Goal: Navigation & Orientation: Find specific page/section

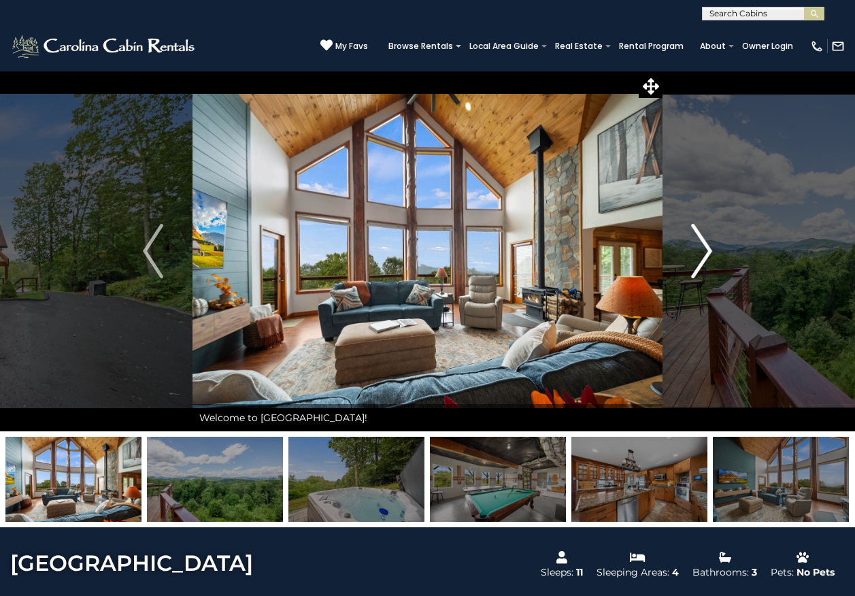
click at [706, 249] on img "Next" at bounding box center [702, 251] width 20 height 54
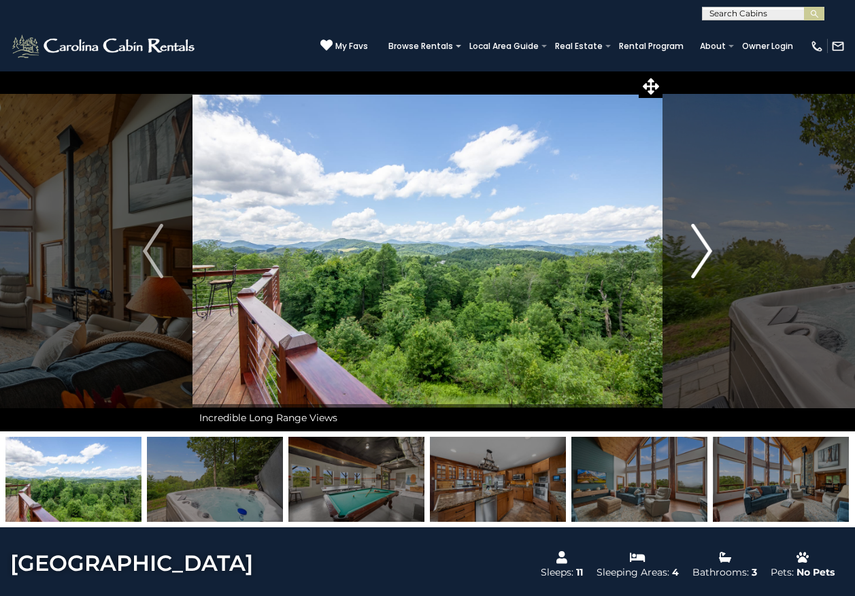
click at [706, 249] on img "Next" at bounding box center [702, 251] width 20 height 54
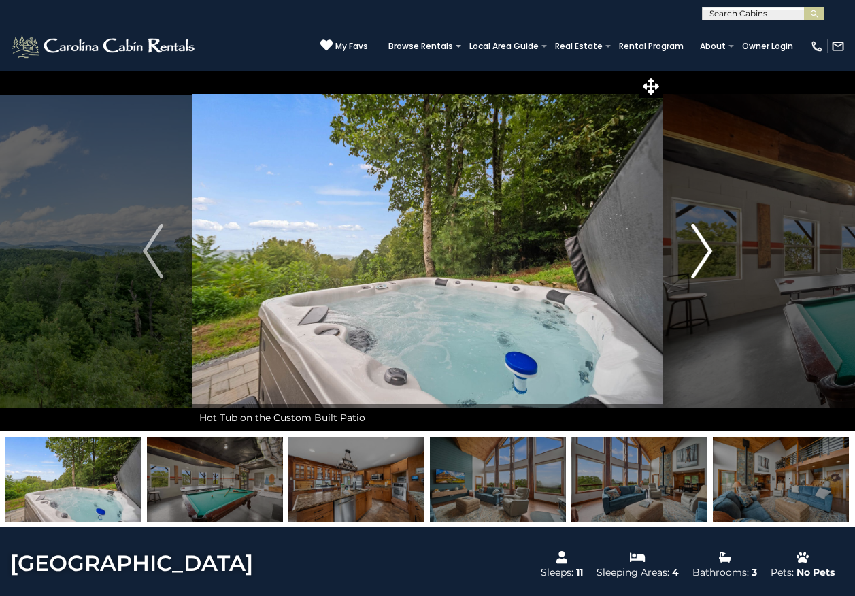
click at [706, 249] on img "Next" at bounding box center [702, 251] width 20 height 54
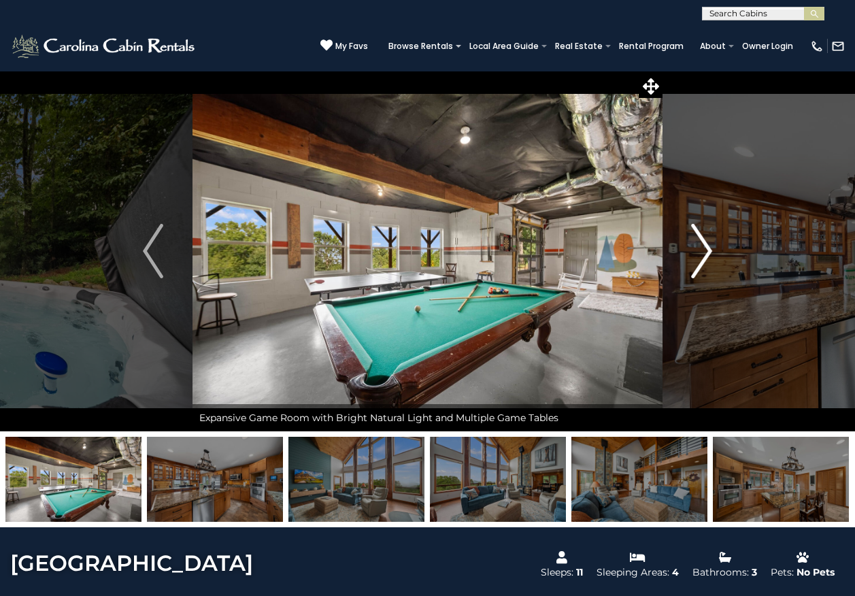
click at [706, 249] on img "Next" at bounding box center [702, 251] width 20 height 54
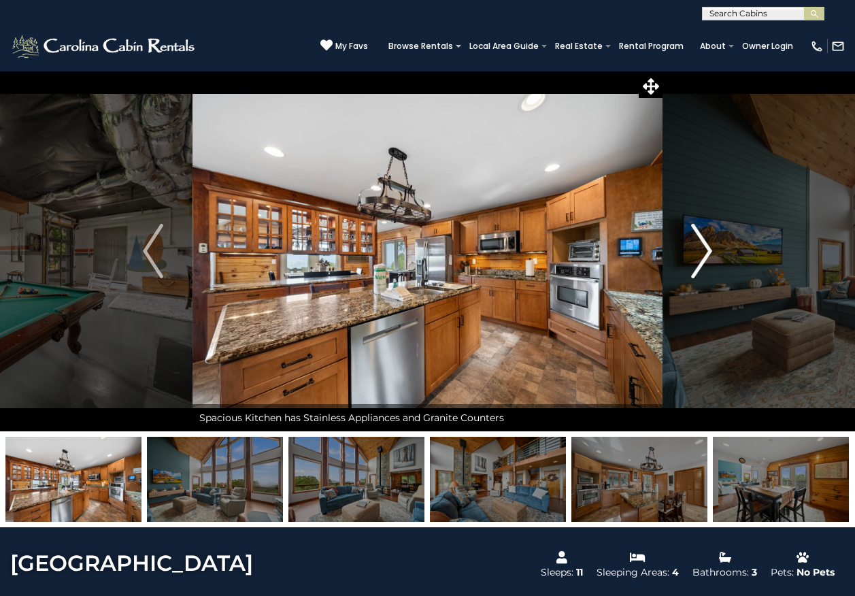
click at [706, 249] on img "Next" at bounding box center [702, 251] width 20 height 54
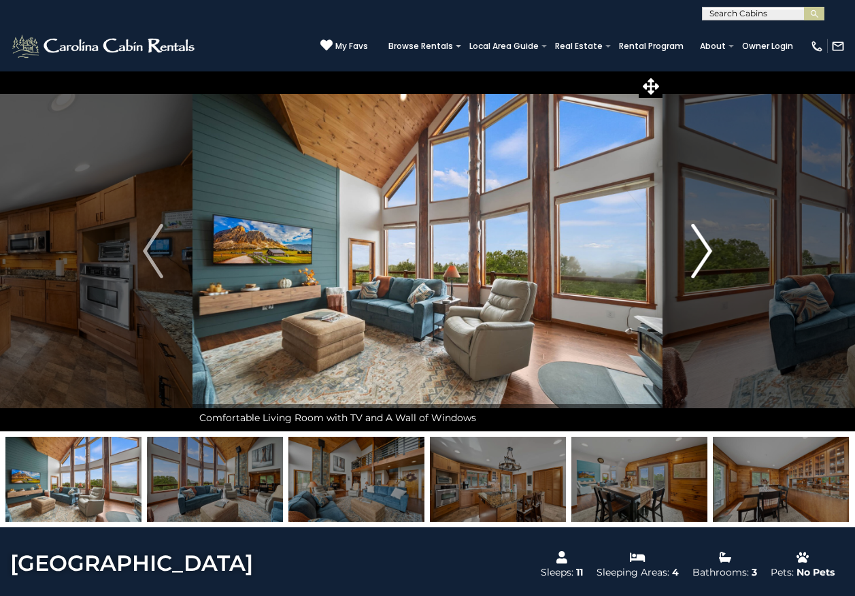
click at [706, 249] on img "Next" at bounding box center [702, 251] width 20 height 54
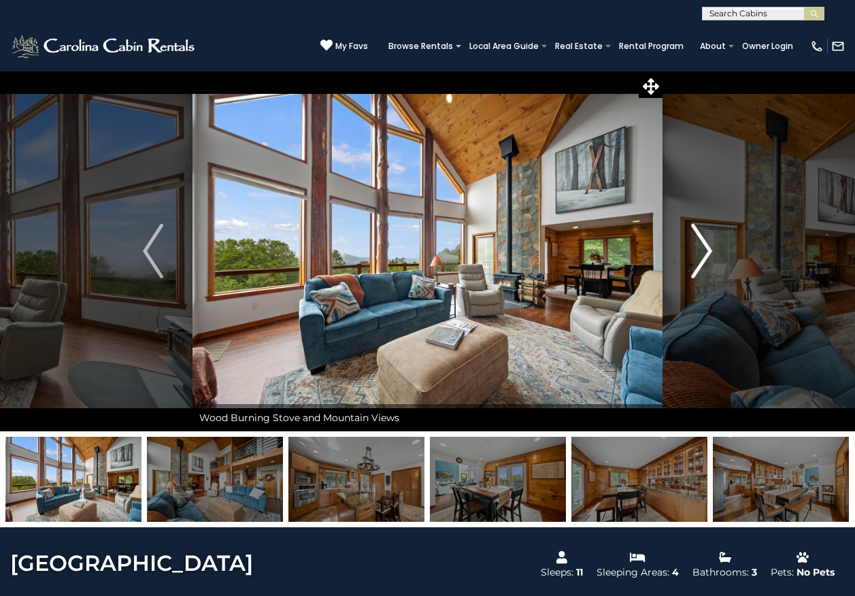
click at [706, 249] on img "Next" at bounding box center [702, 251] width 20 height 54
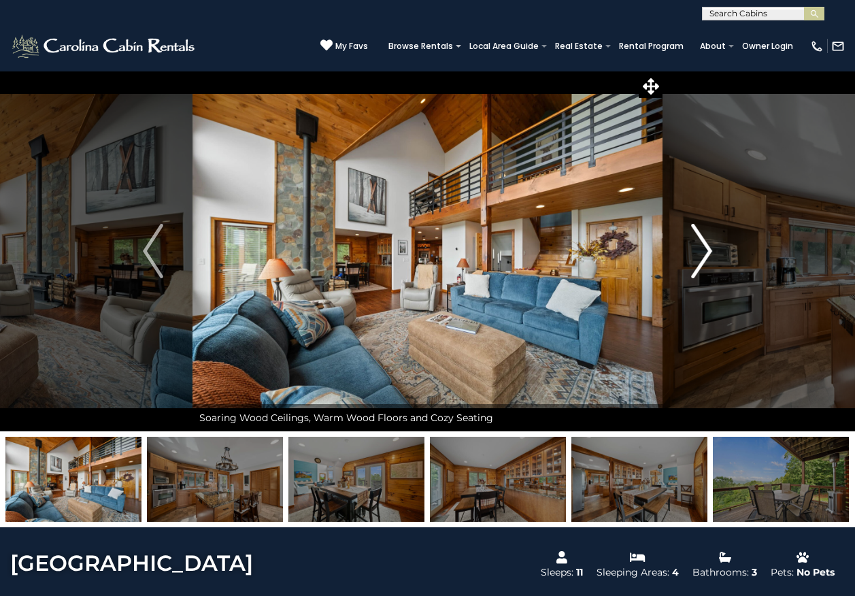
click at [706, 249] on img "Next" at bounding box center [702, 251] width 20 height 54
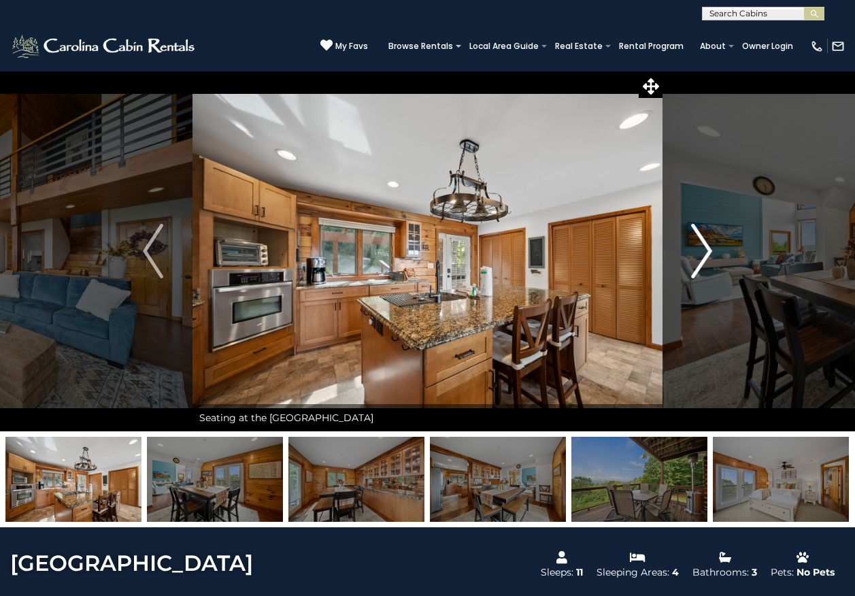
click at [706, 249] on img "Next" at bounding box center [702, 251] width 20 height 54
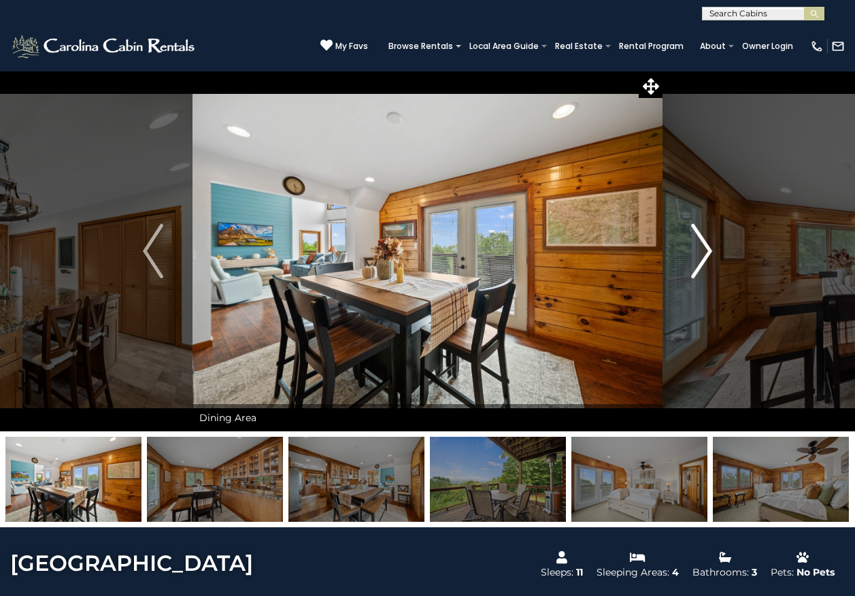
click at [706, 249] on img "Next" at bounding box center [702, 251] width 20 height 54
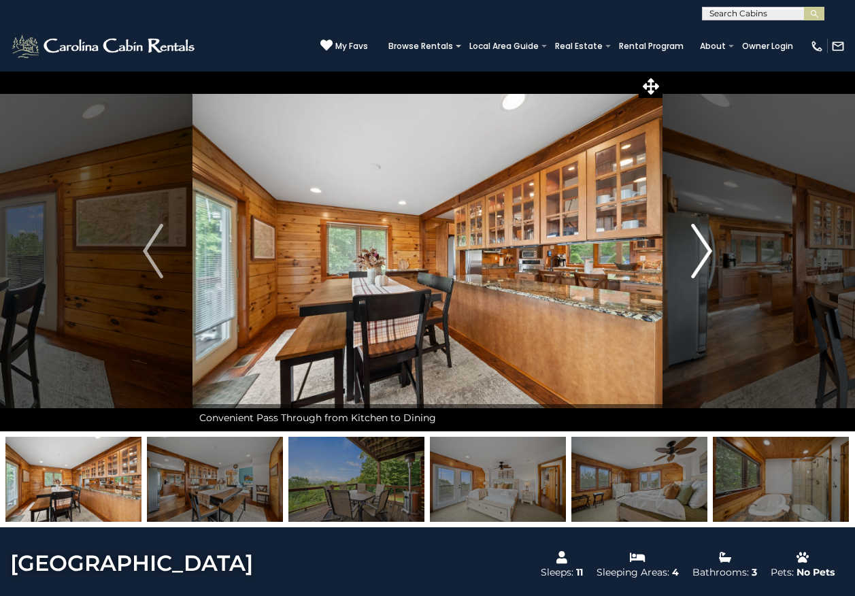
click at [706, 249] on img "Next" at bounding box center [702, 251] width 20 height 54
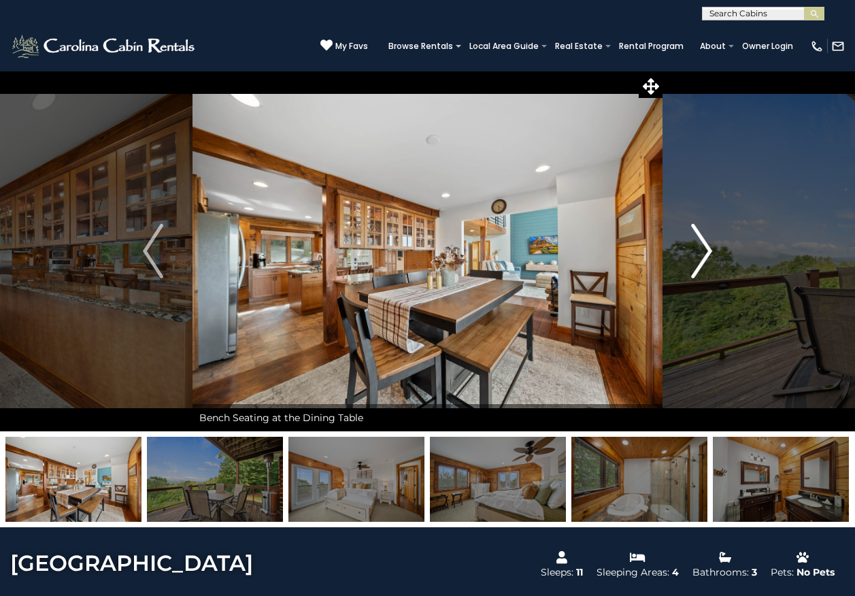
click at [706, 249] on img "Next" at bounding box center [702, 251] width 20 height 54
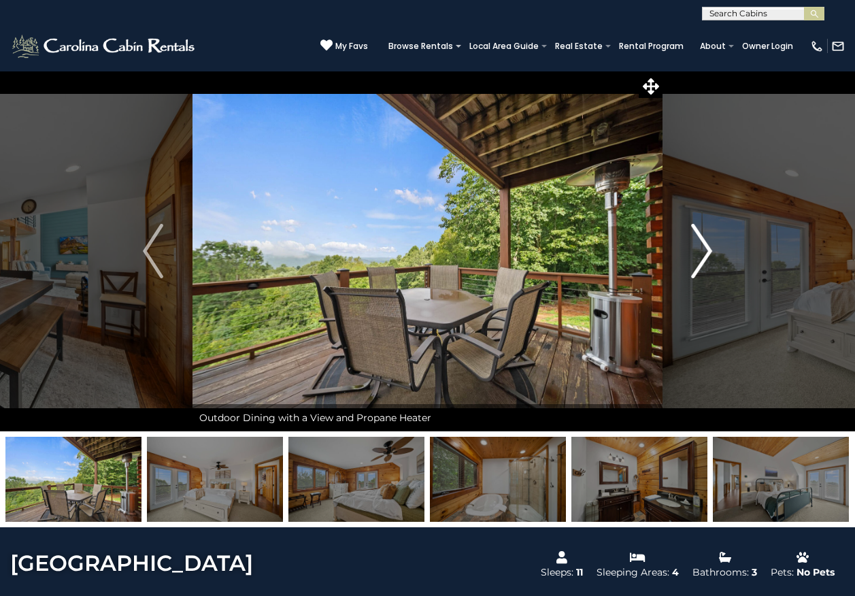
click at [706, 249] on img "Next" at bounding box center [702, 251] width 20 height 54
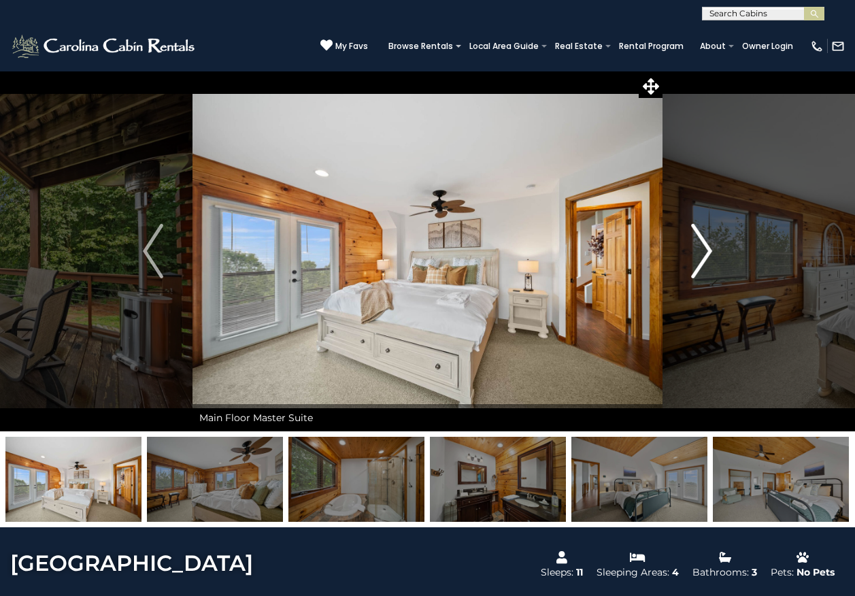
click at [706, 249] on img "Next" at bounding box center [702, 251] width 20 height 54
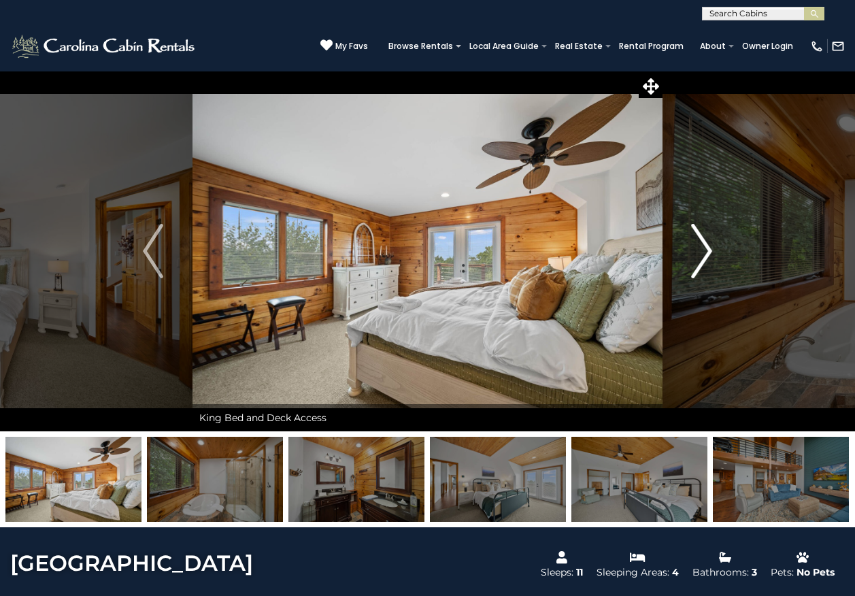
click at [706, 249] on img "Next" at bounding box center [702, 251] width 20 height 54
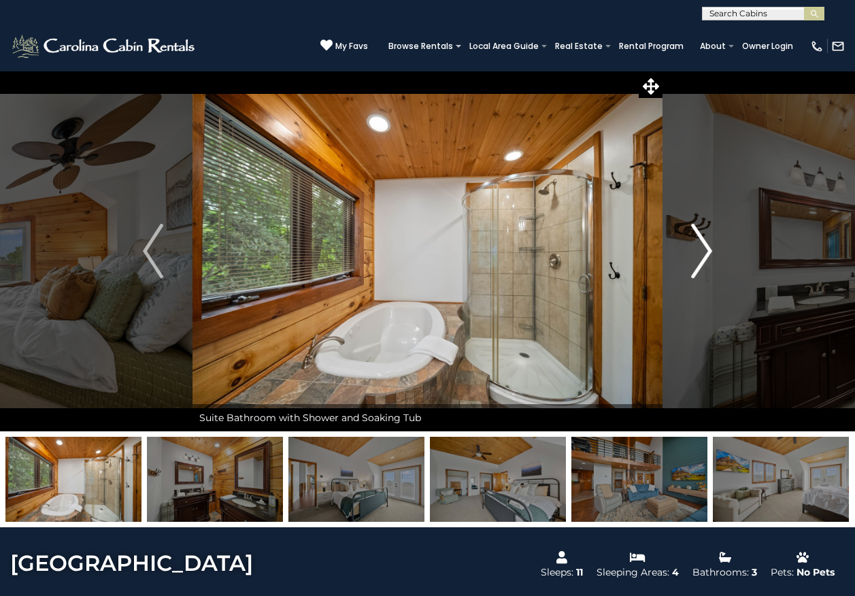
click at [706, 249] on img "Next" at bounding box center [702, 251] width 20 height 54
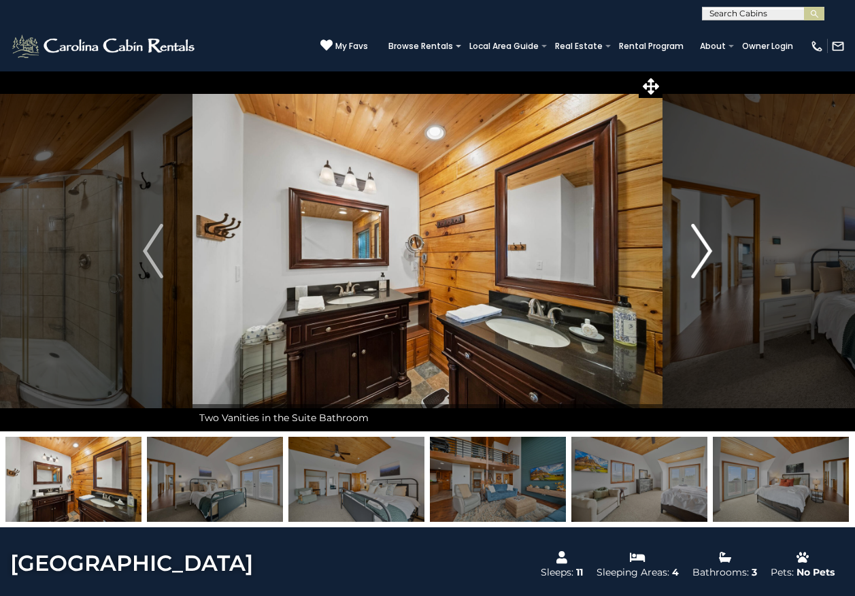
click at [706, 249] on img "Next" at bounding box center [702, 251] width 20 height 54
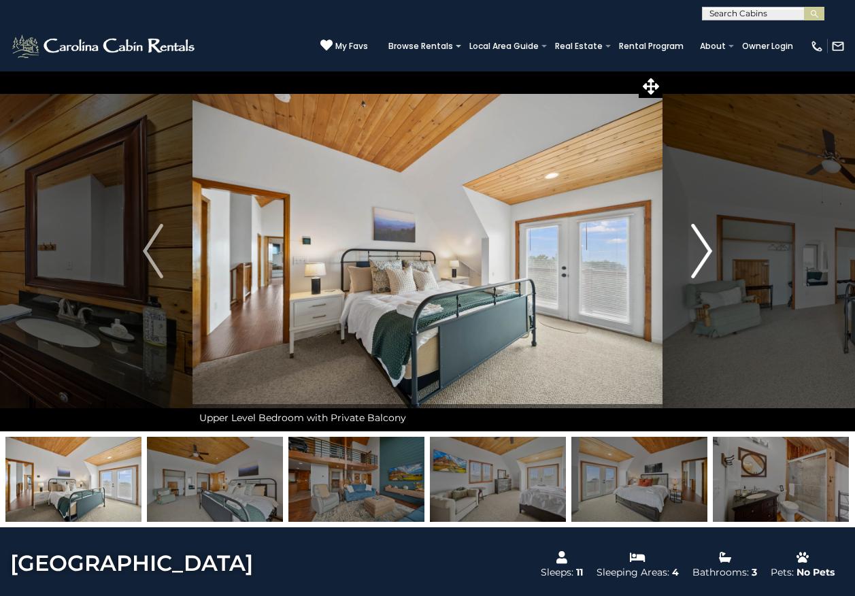
click at [706, 249] on img "Next" at bounding box center [702, 251] width 20 height 54
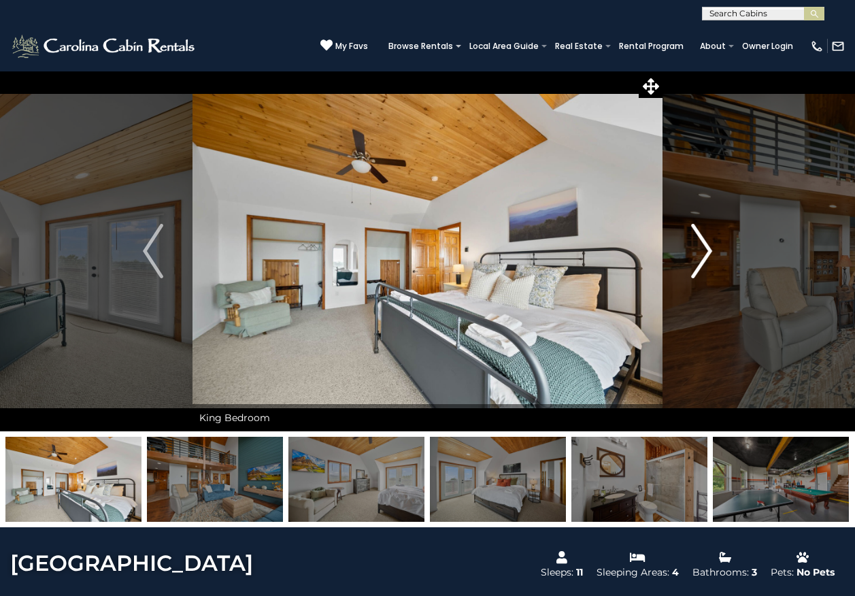
click at [706, 249] on img "Next" at bounding box center [702, 251] width 20 height 54
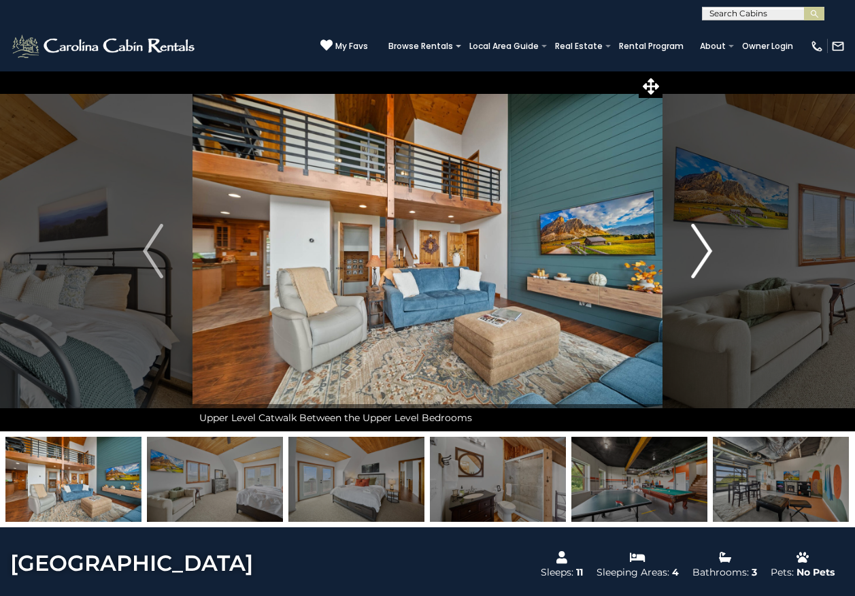
click at [706, 249] on img "Next" at bounding box center [702, 251] width 20 height 54
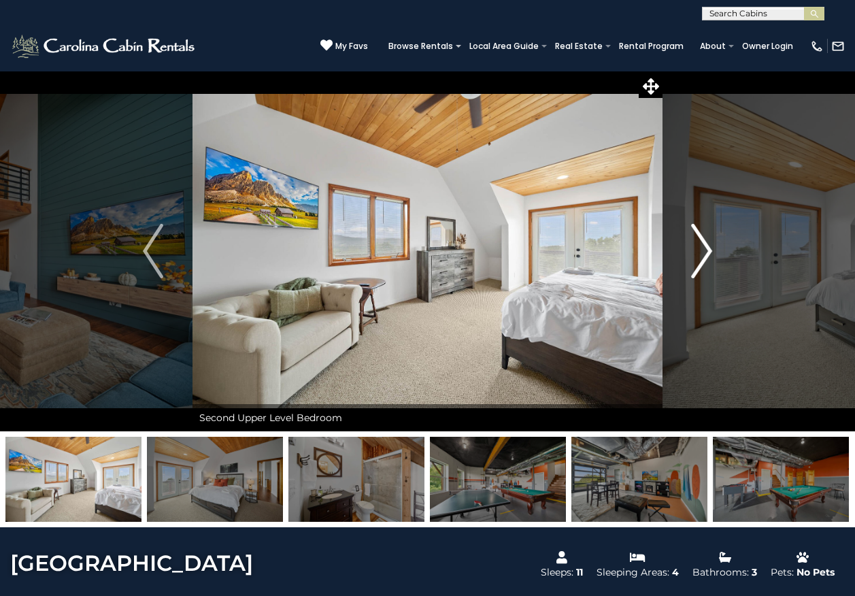
click at [706, 249] on img "Next" at bounding box center [702, 251] width 20 height 54
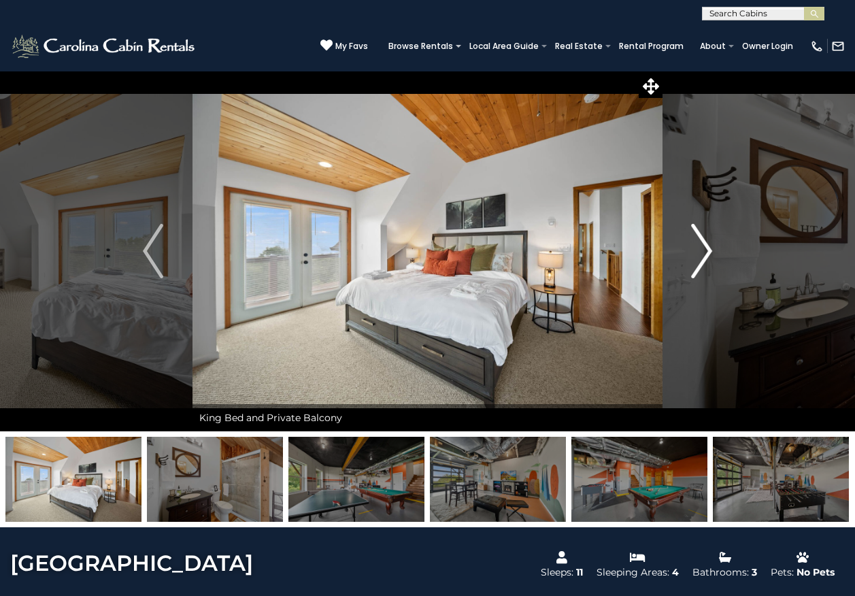
click at [706, 249] on img "Next" at bounding box center [702, 251] width 20 height 54
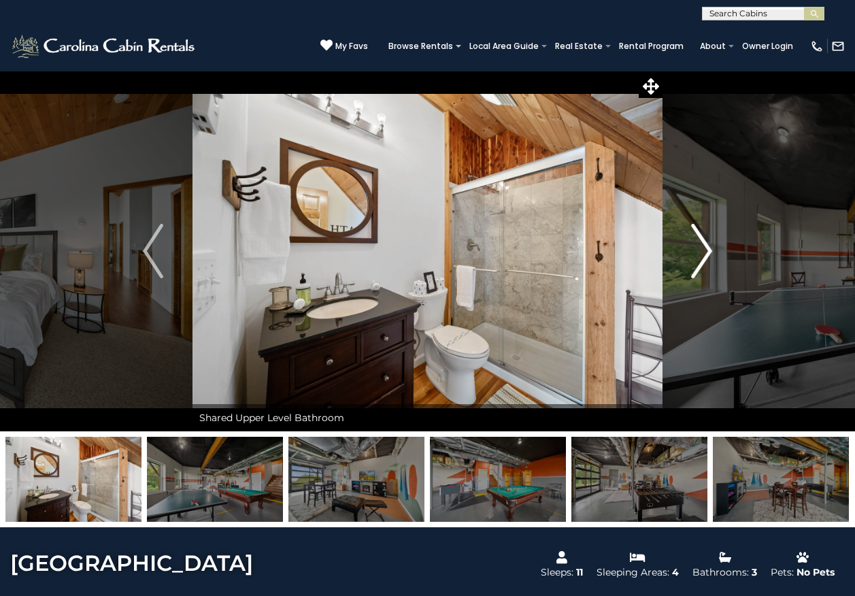
click at [706, 249] on img "Next" at bounding box center [702, 251] width 20 height 54
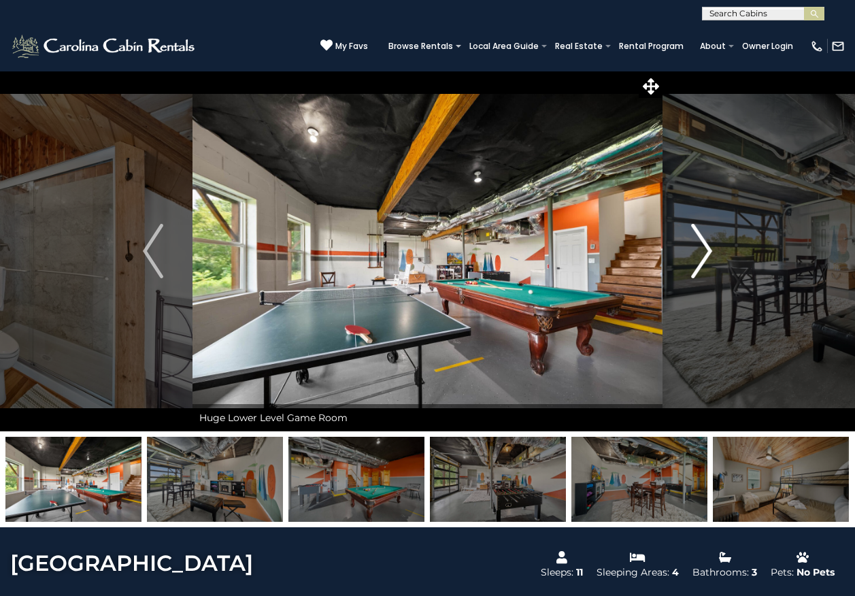
click at [706, 249] on img "Next" at bounding box center [702, 251] width 20 height 54
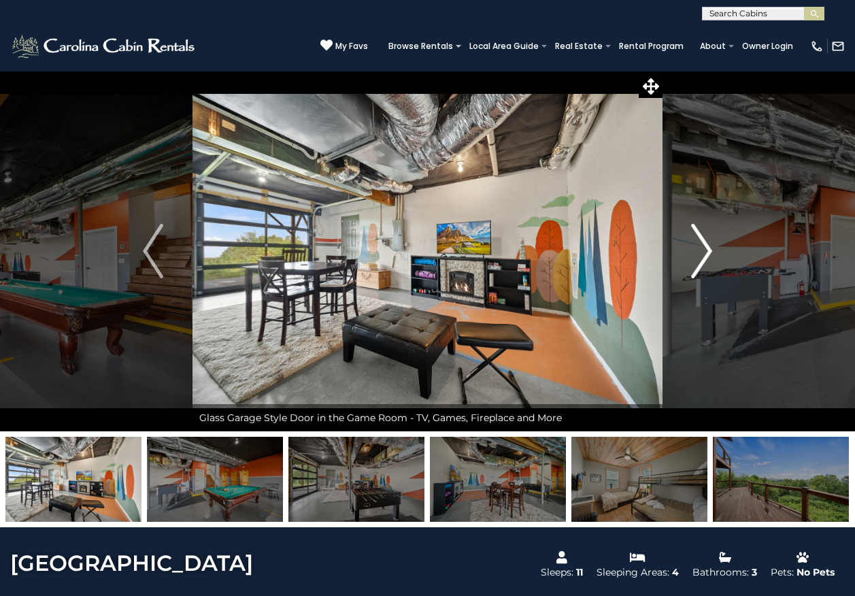
click at [706, 249] on img "Next" at bounding box center [702, 251] width 20 height 54
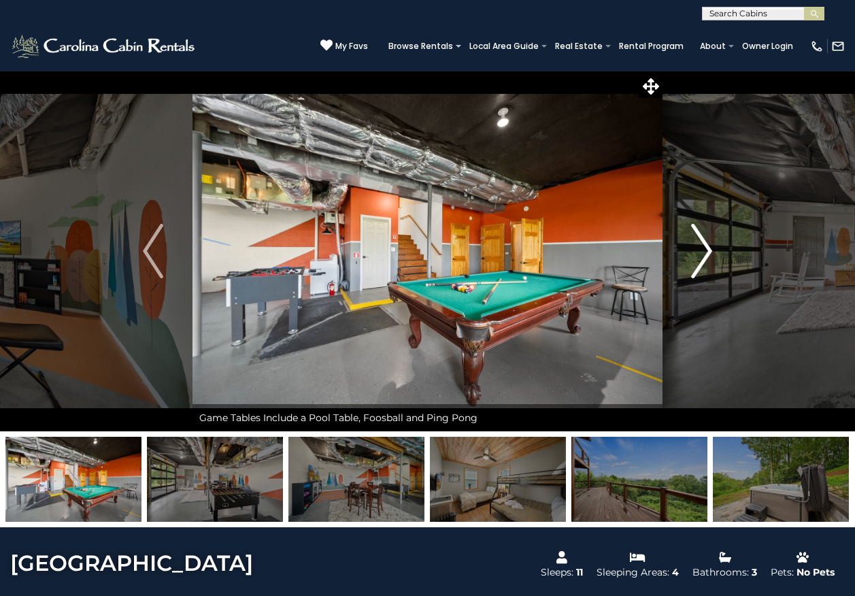
click at [706, 249] on img "Next" at bounding box center [702, 251] width 20 height 54
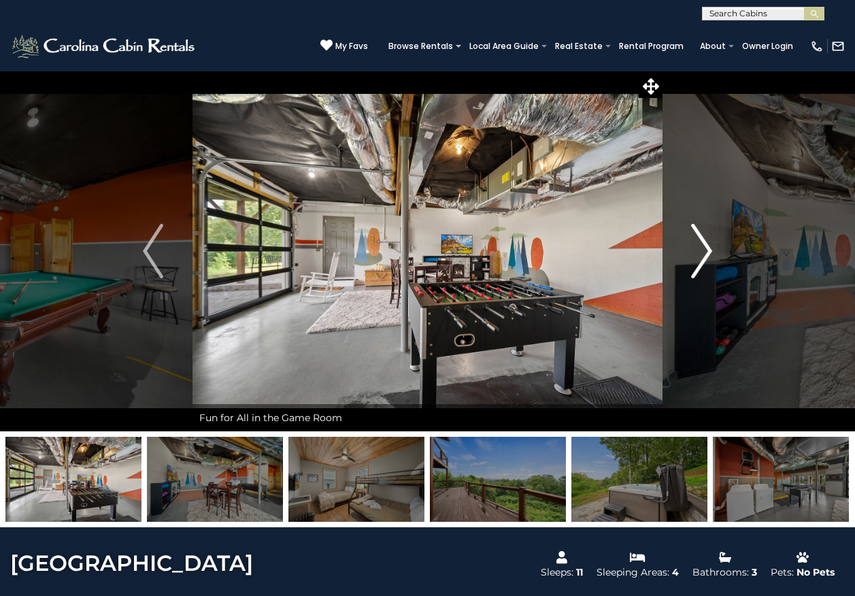
click at [706, 249] on img "Next" at bounding box center [702, 251] width 20 height 54
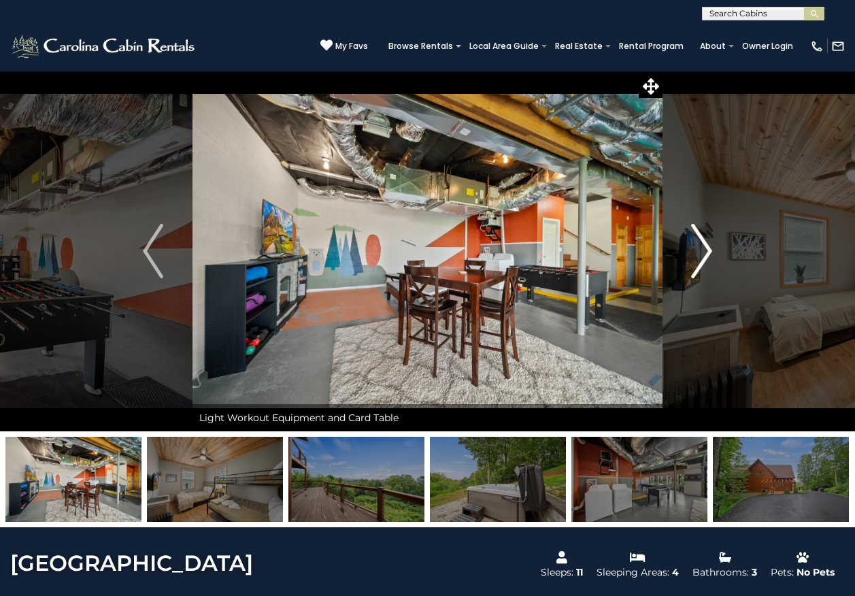
click at [706, 249] on img "Next" at bounding box center [702, 251] width 20 height 54
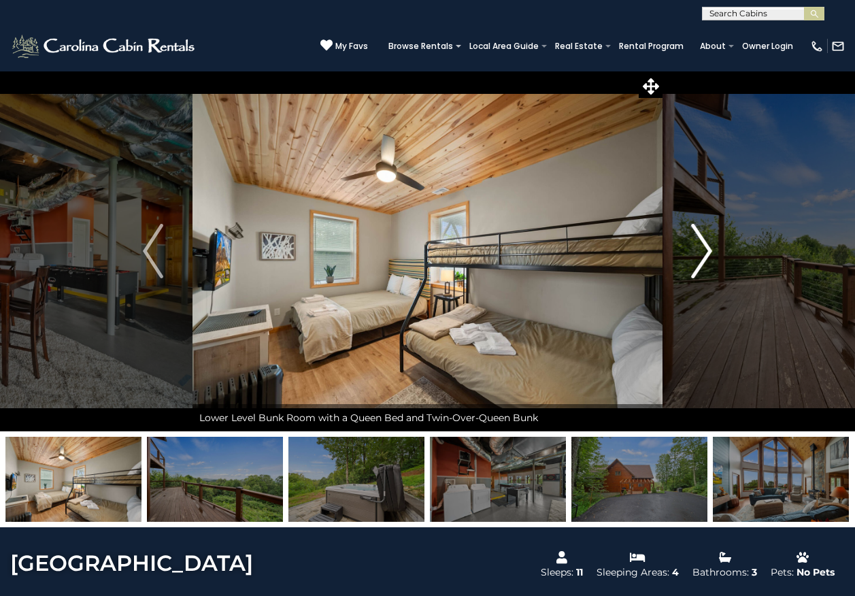
click at [706, 249] on img "Next" at bounding box center [702, 251] width 20 height 54
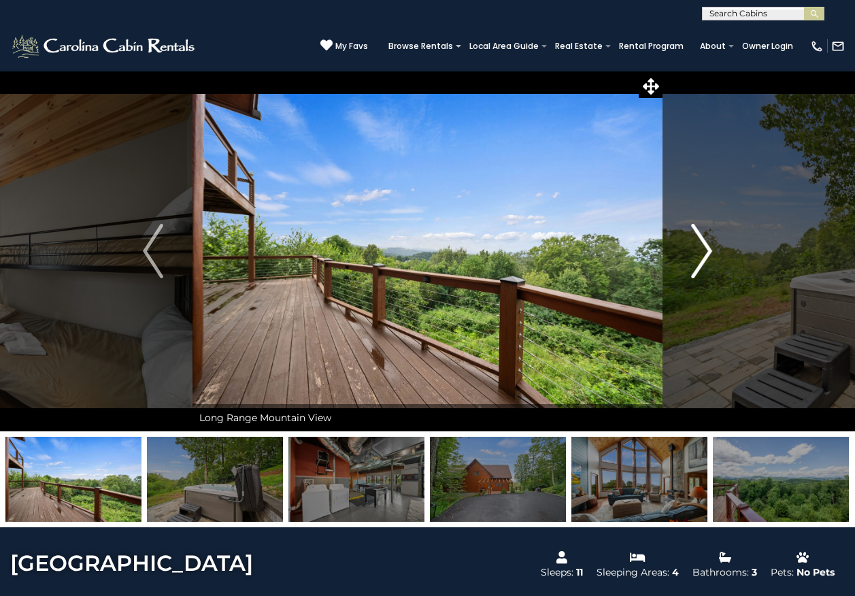
click at [706, 249] on img "Next" at bounding box center [702, 251] width 20 height 54
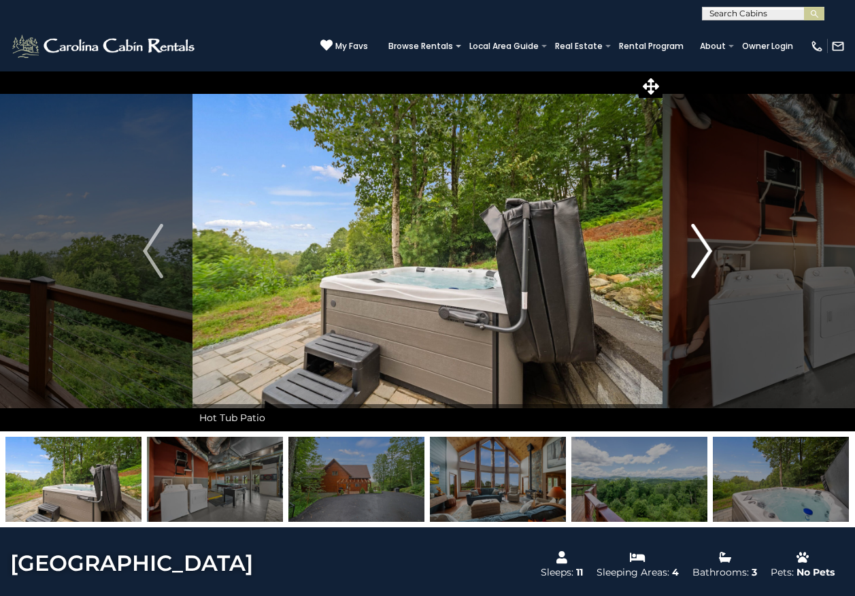
click at [706, 249] on img "Next" at bounding box center [702, 251] width 20 height 54
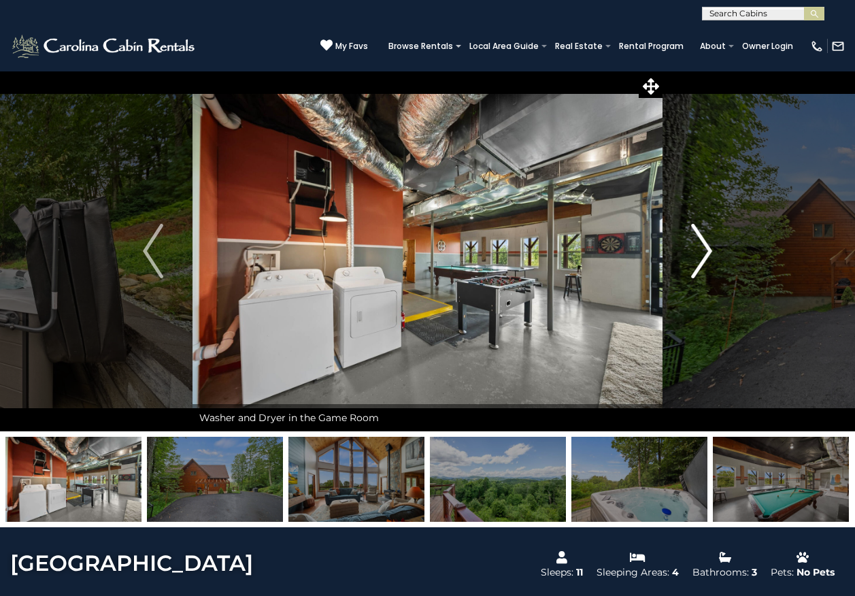
click at [706, 249] on img "Next" at bounding box center [702, 251] width 20 height 54
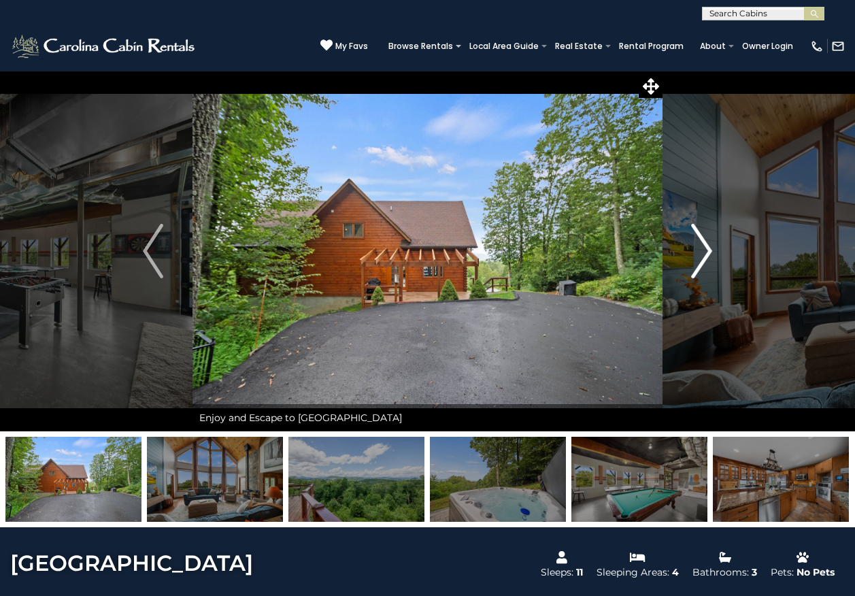
click at [706, 249] on img "Next" at bounding box center [702, 251] width 20 height 54
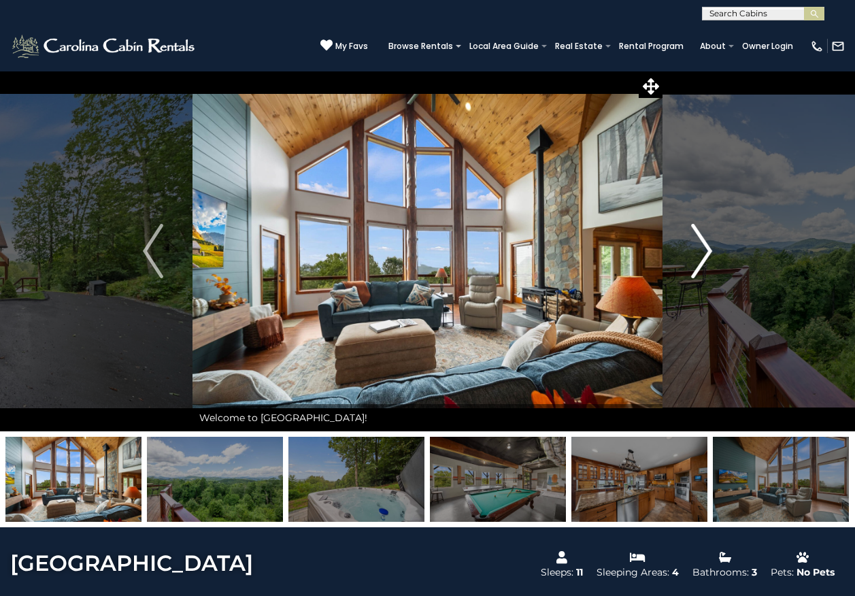
click at [706, 249] on img "Next" at bounding box center [702, 251] width 20 height 54
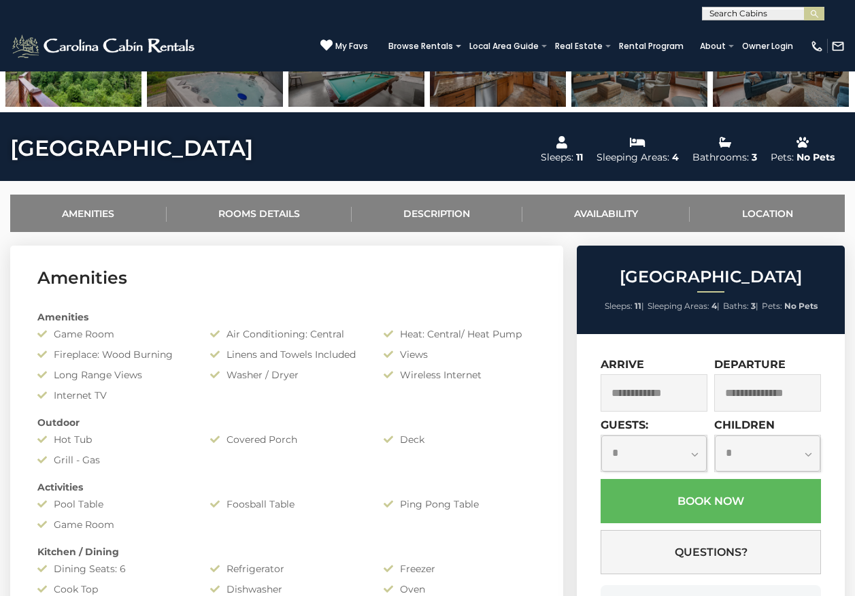
scroll to position [476, 0]
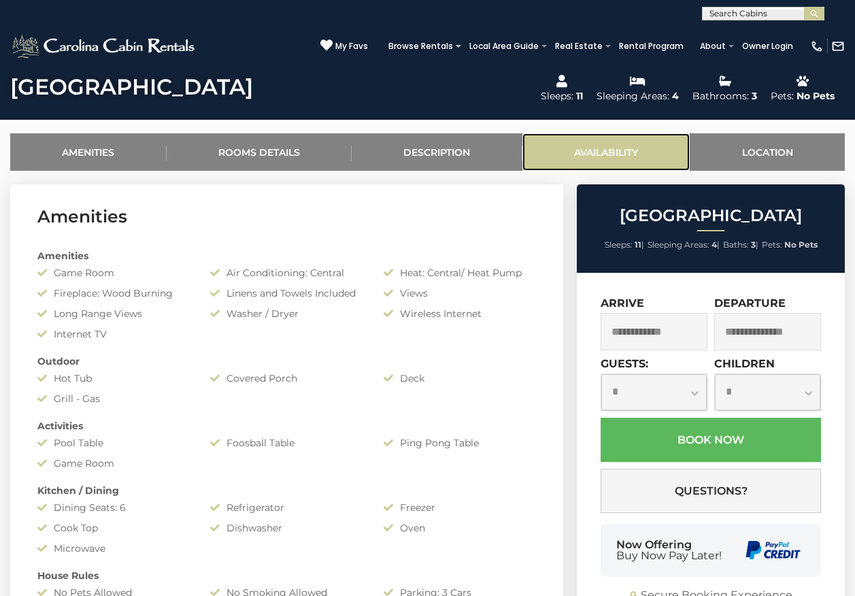
click at [607, 150] on link "Availability" at bounding box center [606, 151] width 168 height 37
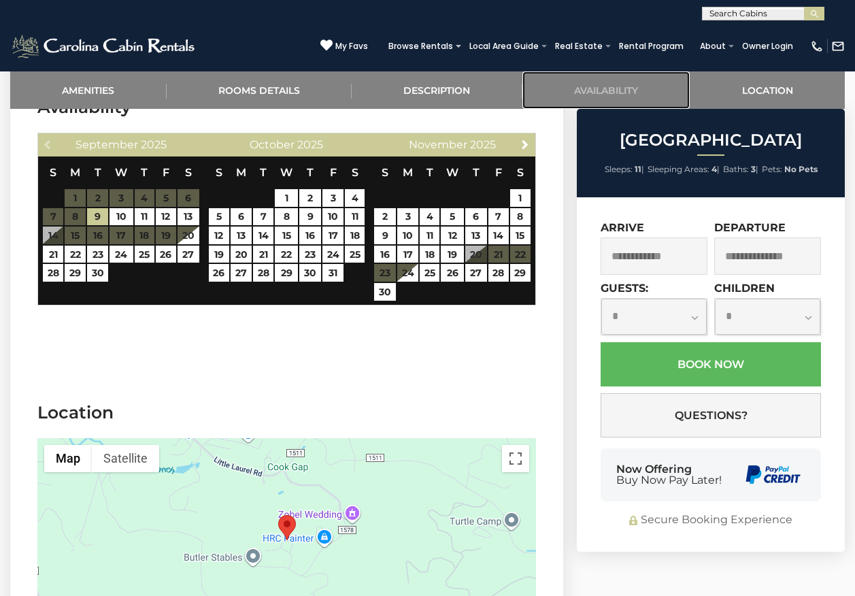
scroll to position [2302, 0]
